Goal: Obtain resource: Obtain resource

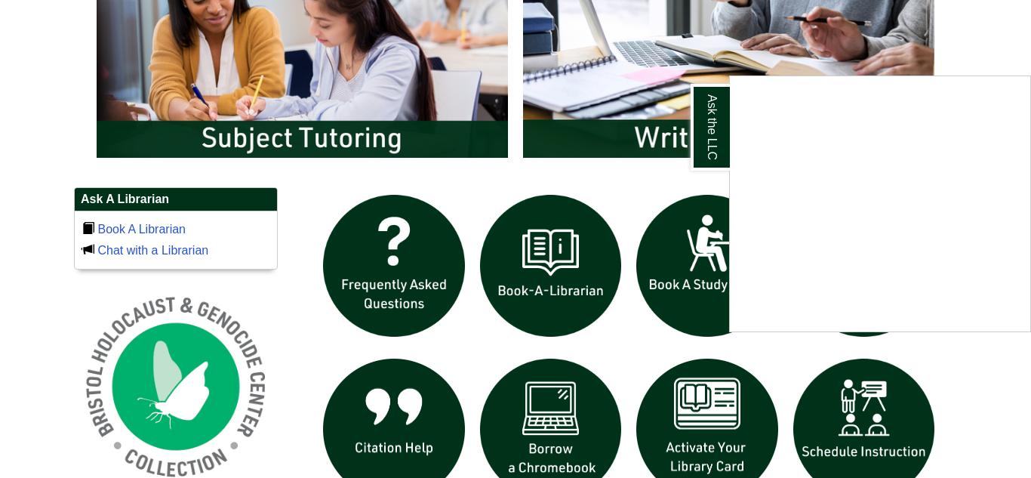
scroll to position [906, 0]
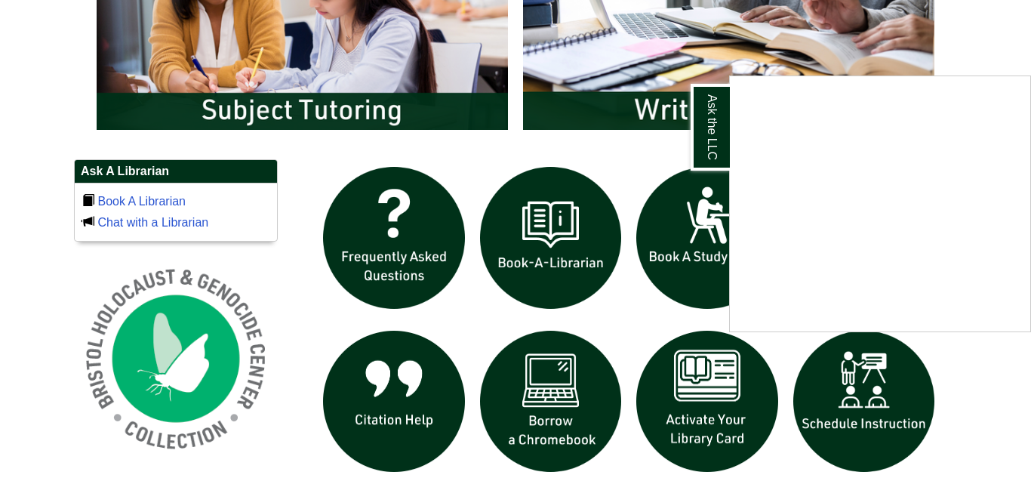
click at [567, 432] on div "Ask the LLC" at bounding box center [515, 239] width 1031 height 478
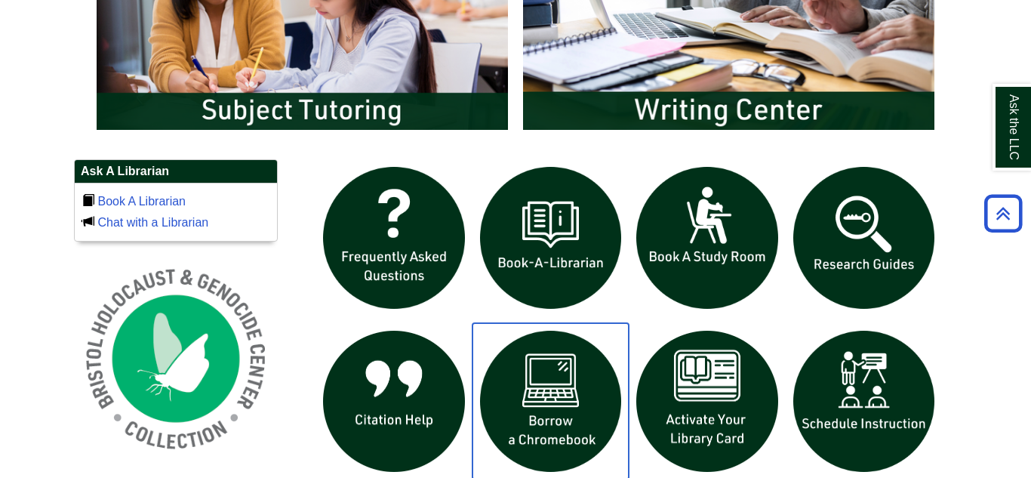
click at [567, 432] on img "slideshow" at bounding box center [550, 401] width 157 height 157
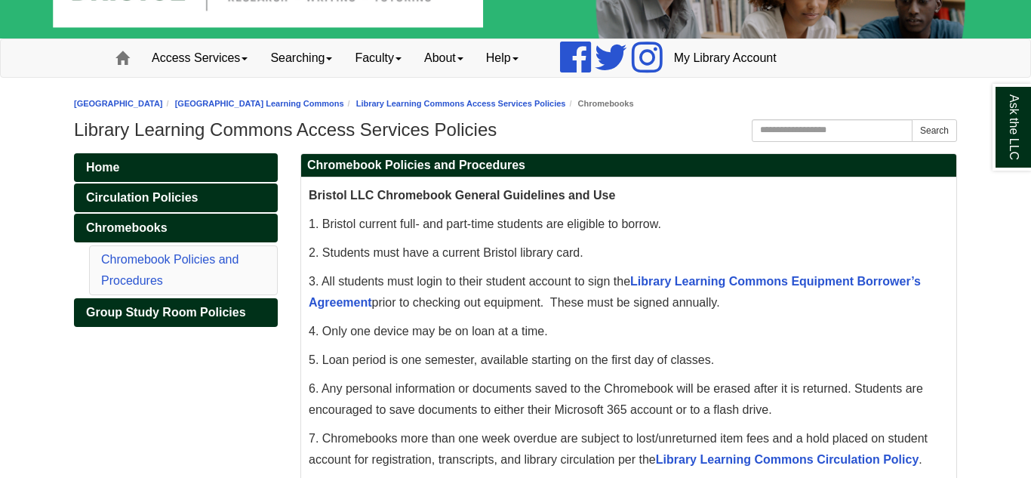
scroll to position [91, 0]
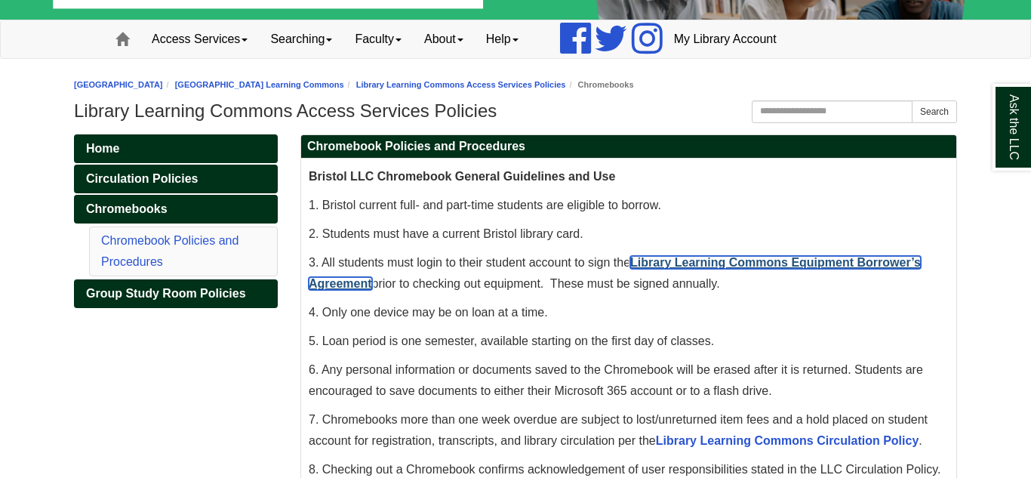
click at [728, 269] on link "Library Learning Commons Equipment Borrower’s Agreement" at bounding box center [615, 273] width 612 height 34
